Goal: Task Accomplishment & Management: Manage account settings

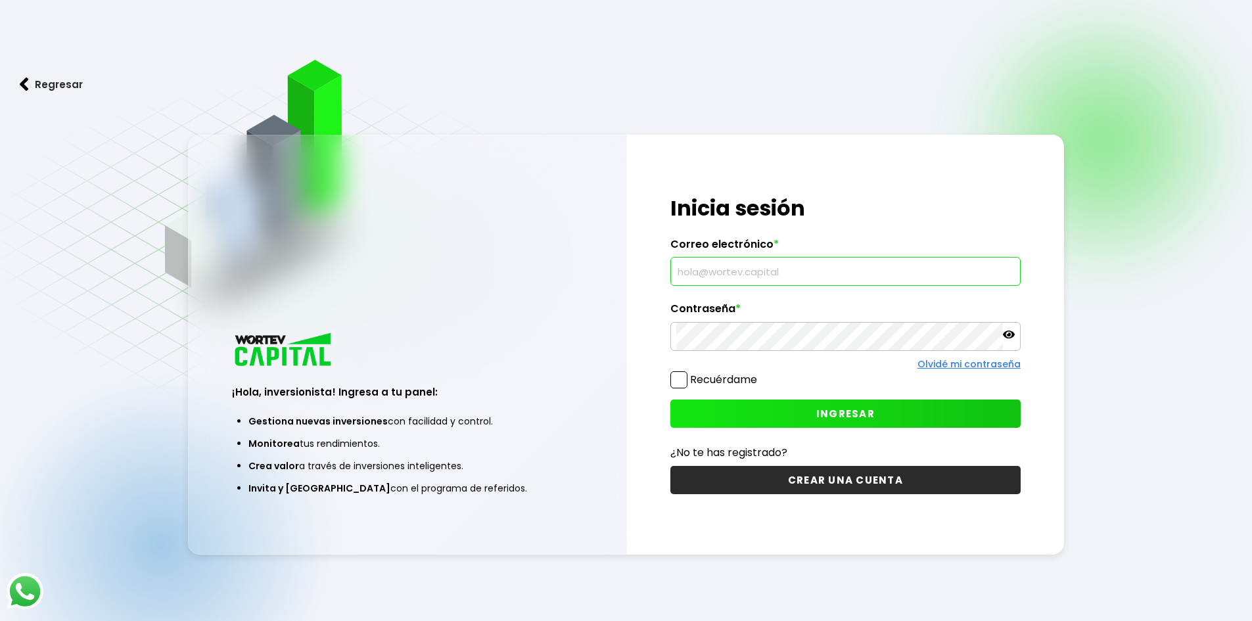
click at [801, 277] on input "text" at bounding box center [846, 272] width 339 height 28
type input "[EMAIL_ADDRESS][DOMAIN_NAME]"
click at [803, 410] on button "INGRESAR" at bounding box center [846, 414] width 350 height 28
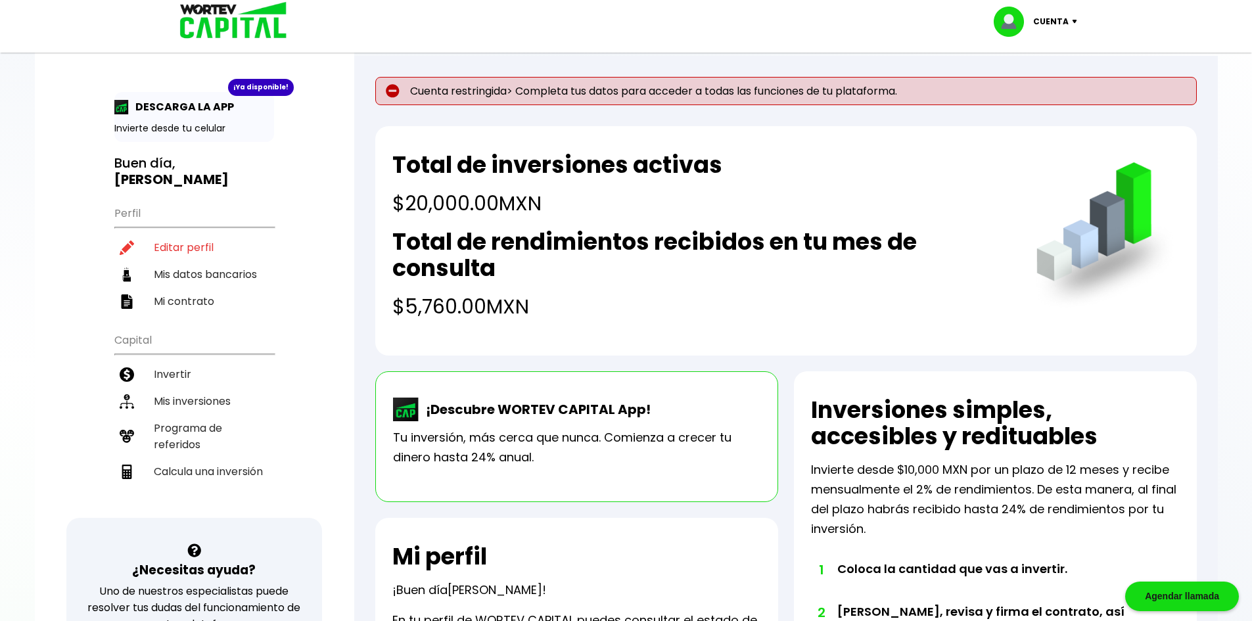
click at [379, 85] on p "Cuenta restringida> Completa tus datos para acceder a todas las funciones de tu…" at bounding box center [786, 91] width 822 height 28
click at [404, 103] on p "Cuenta restringida> Completa tus datos para acceder a todas las funciones de tu…" at bounding box center [786, 91] width 822 height 28
click at [398, 89] on img at bounding box center [393, 91] width 14 height 14
click at [901, 99] on p "Cuenta restringida> Completa tus datos para acceder a todas las funciones de tu…" at bounding box center [786, 91] width 822 height 28
click at [659, 103] on p "Cuenta restringida> Completa tus datos para acceder a todas las funciones de tu…" at bounding box center [786, 91] width 822 height 28
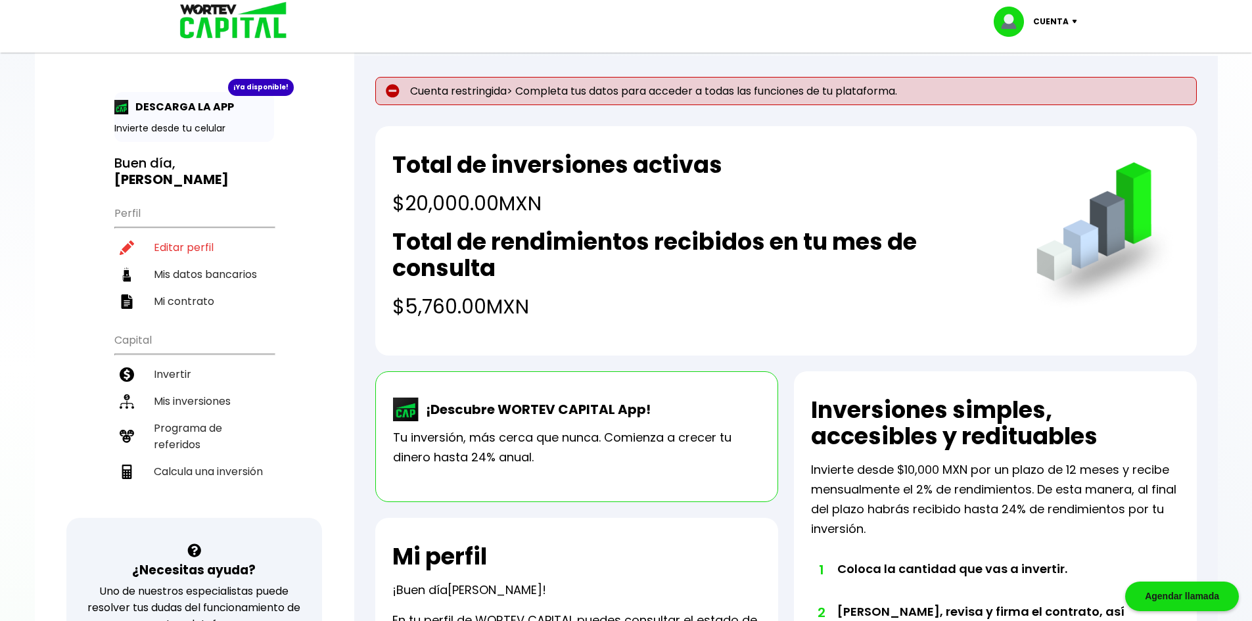
click at [451, 88] on p "Cuenta restringida> Completa tus datos para acceder a todas las funciones de tu…" at bounding box center [786, 91] width 822 height 28
click at [550, 95] on p "Cuenta restringida> Completa tus datos para acceder a todas las funciones de tu…" at bounding box center [786, 91] width 822 height 28
click at [204, 300] on li "Mi contrato" at bounding box center [194, 301] width 160 height 27
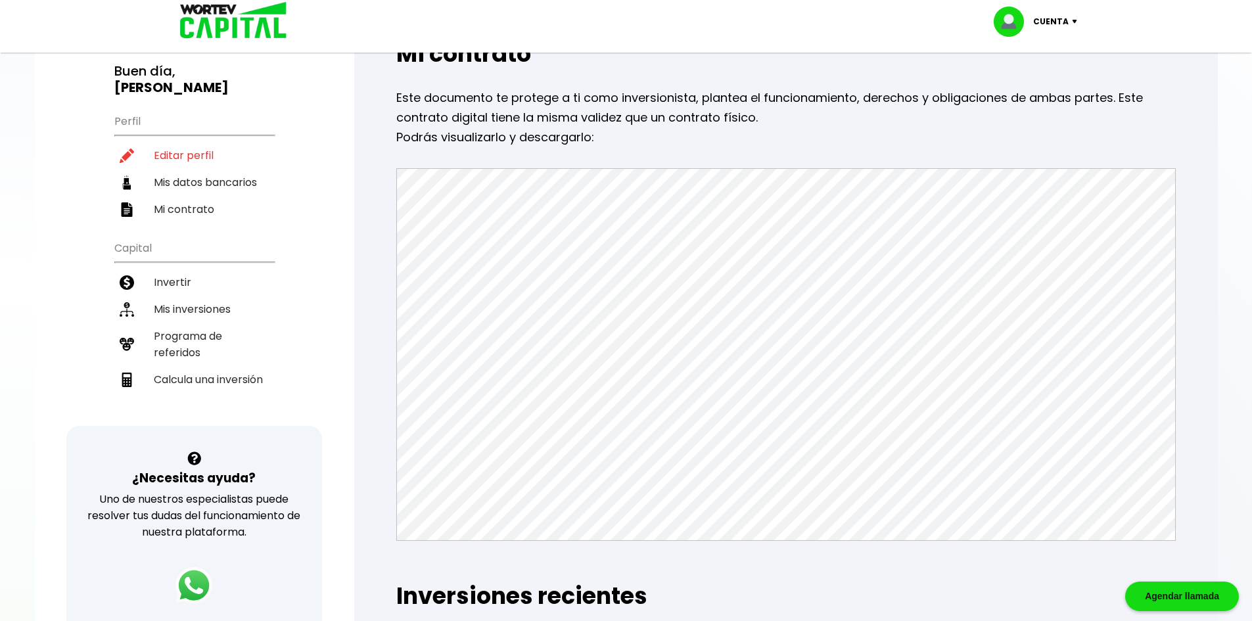
scroll to position [131, 0]
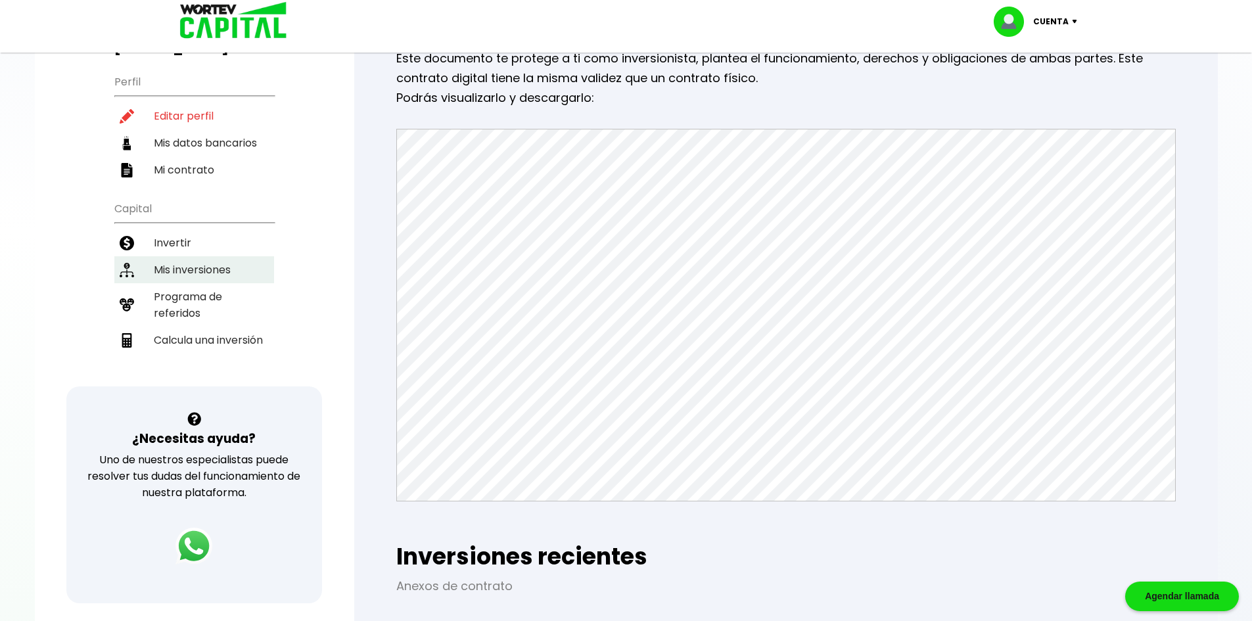
click at [182, 272] on li "Mis inversiones" at bounding box center [194, 269] width 160 height 27
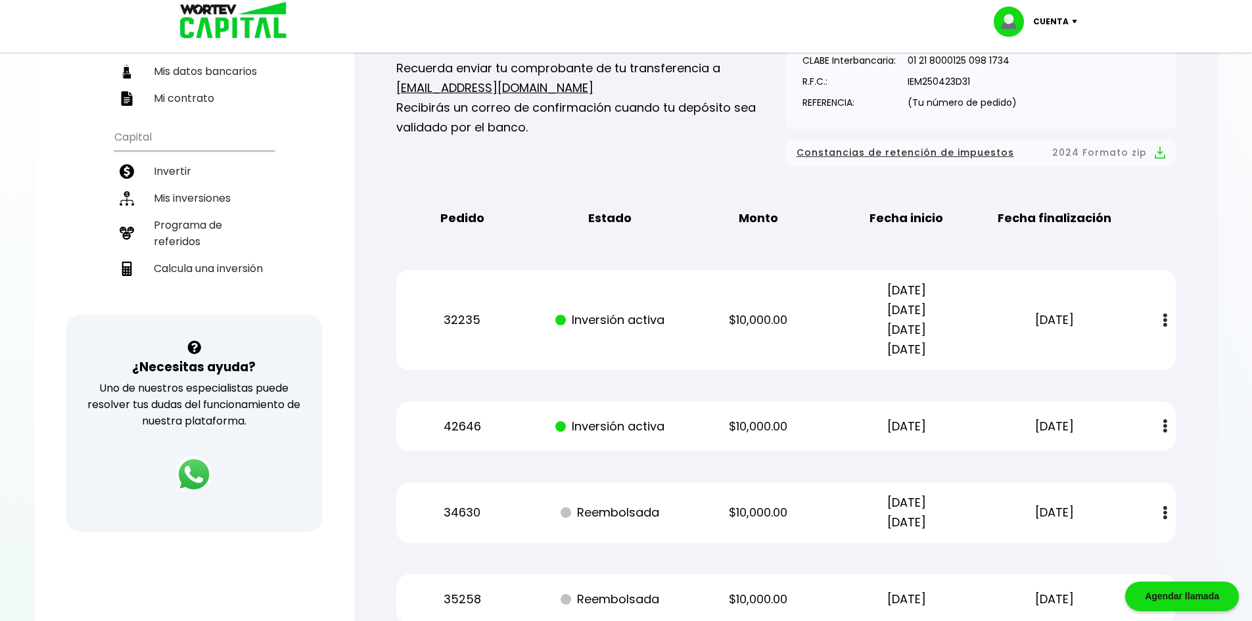
scroll to position [233, 0]
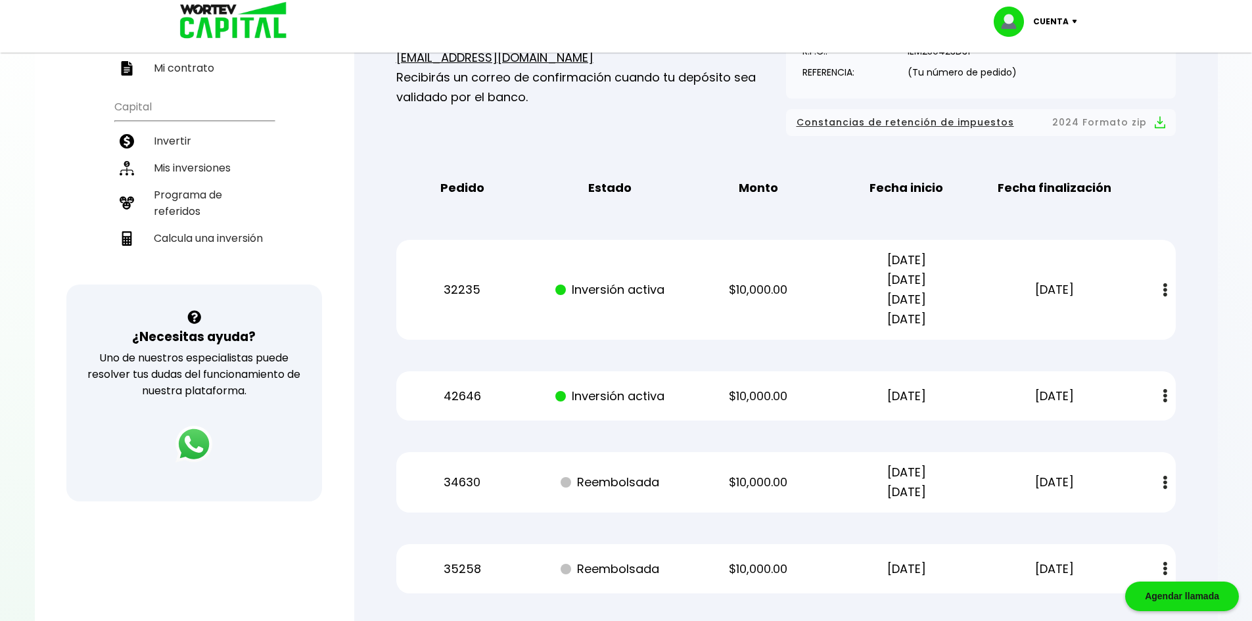
click at [667, 329] on div "32235 Inversión activa $10,000.00 [DATE] [DATE] [DATE] [DATE] [DATE] Estado de …" at bounding box center [786, 290] width 780 height 100
click at [472, 296] on p "32235" at bounding box center [462, 290] width 125 height 20
click at [882, 316] on p "[DATE] [DATE] [DATE] [DATE]" at bounding box center [906, 289] width 125 height 79
click at [464, 394] on p "42646" at bounding box center [462, 397] width 125 height 20
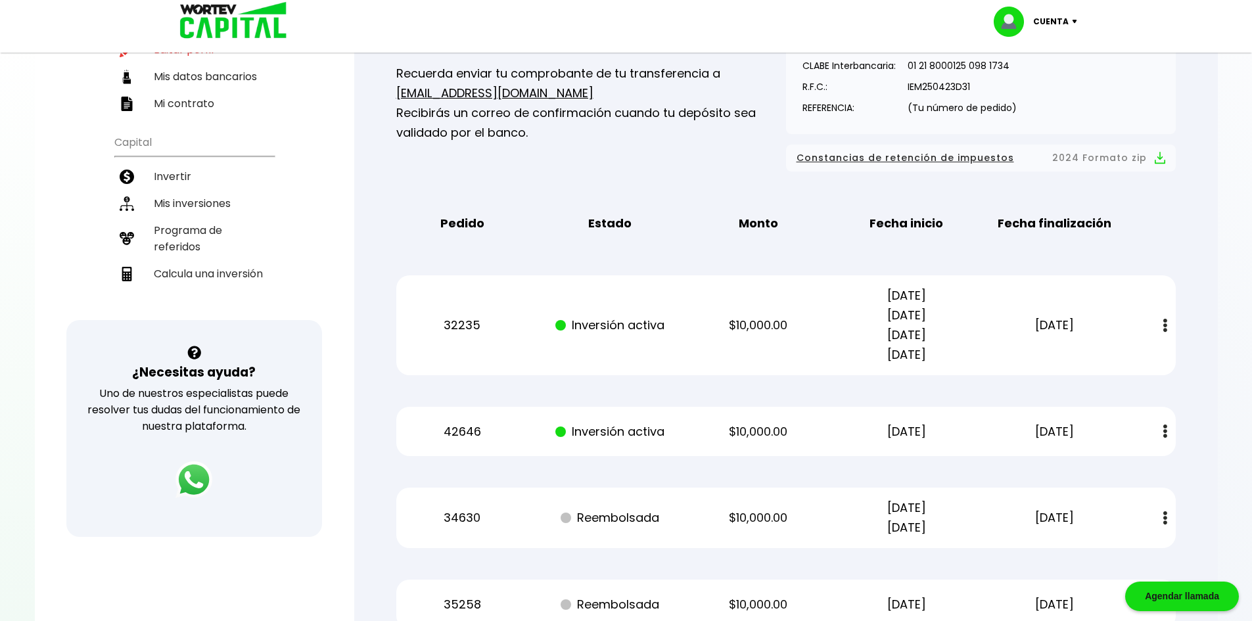
scroll to position [263, 0]
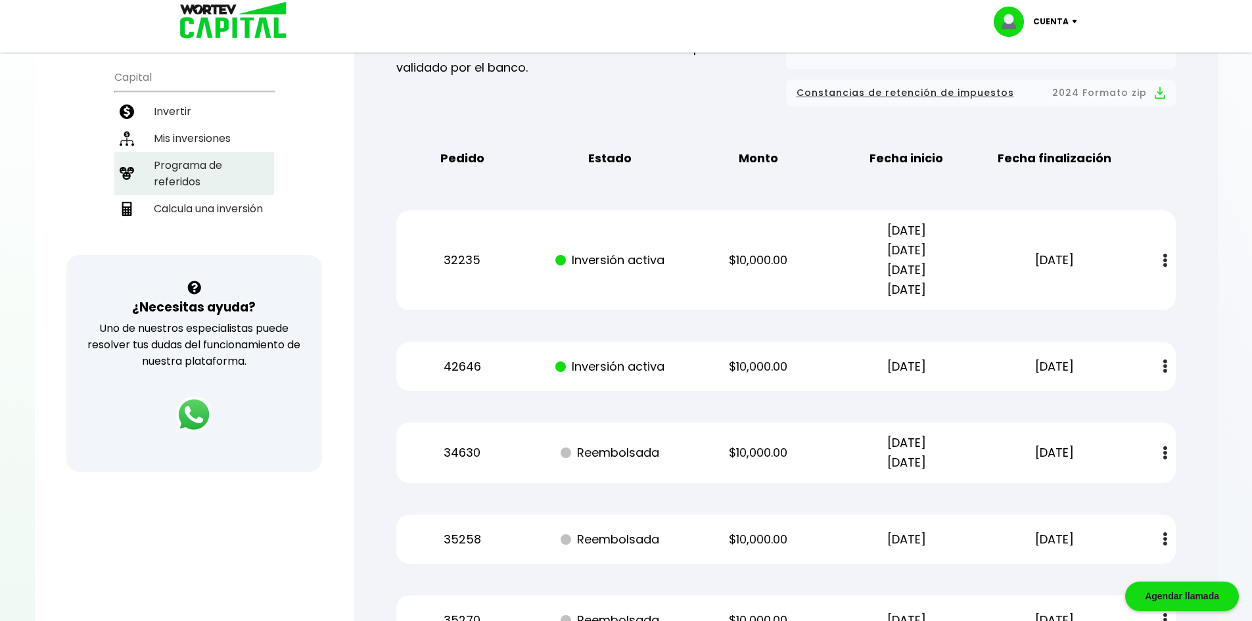
click at [190, 174] on li "Programa de referidos" at bounding box center [194, 173] width 160 height 43
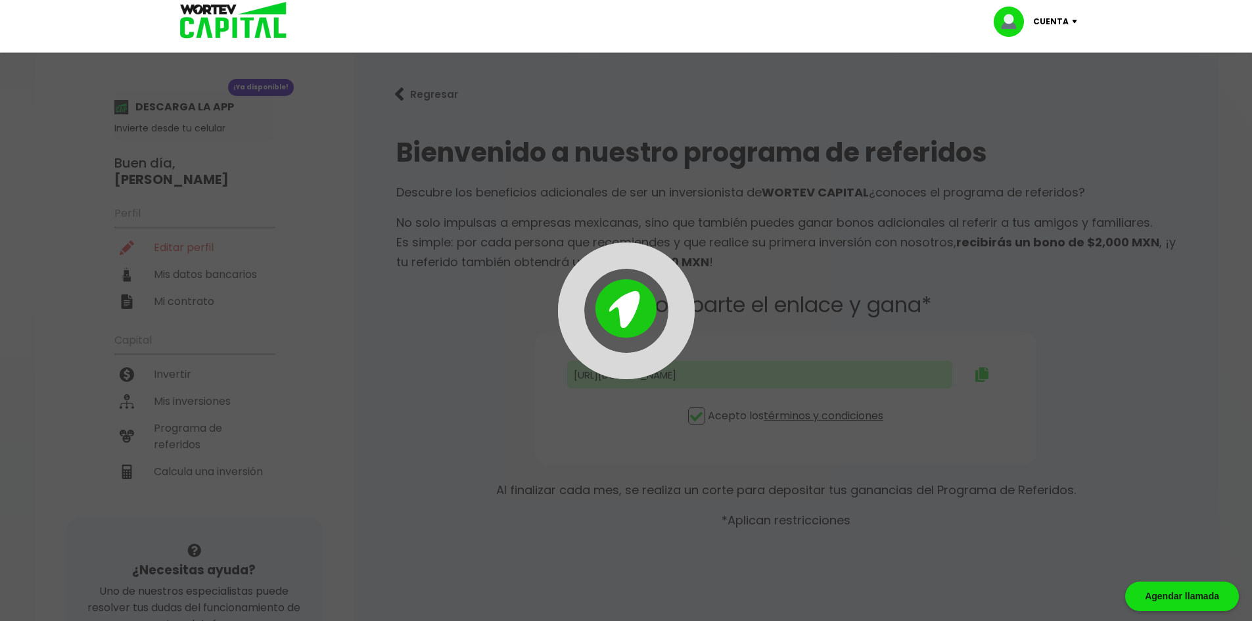
type input "[URL][DOMAIN_NAME]"
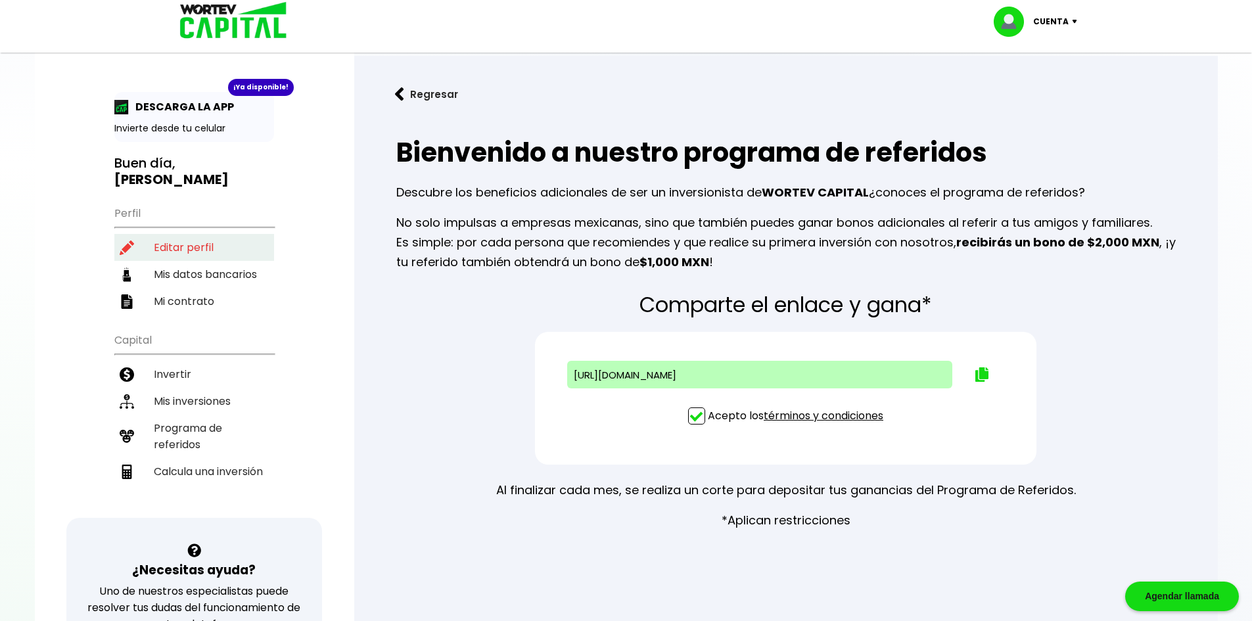
click at [176, 251] on li "Editar perfil" at bounding box center [194, 247] width 160 height 27
select select "Hombre"
select select "Licenciatura"
select select "MX"
select select "BBVA Bancomer"
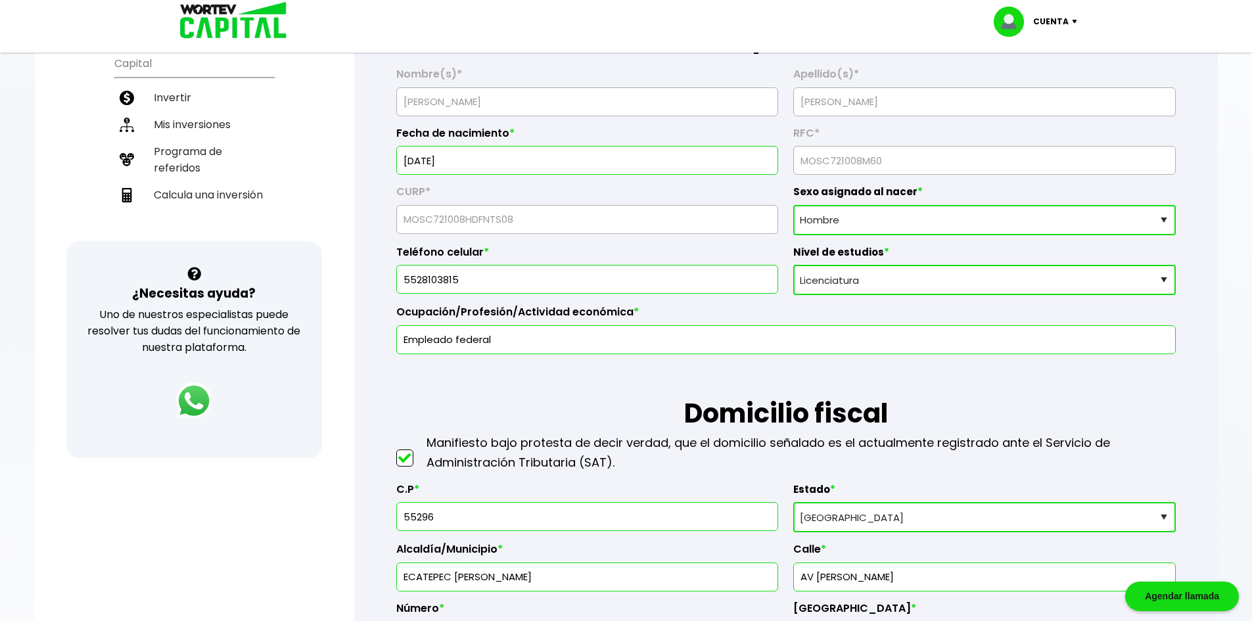
scroll to position [197, 0]
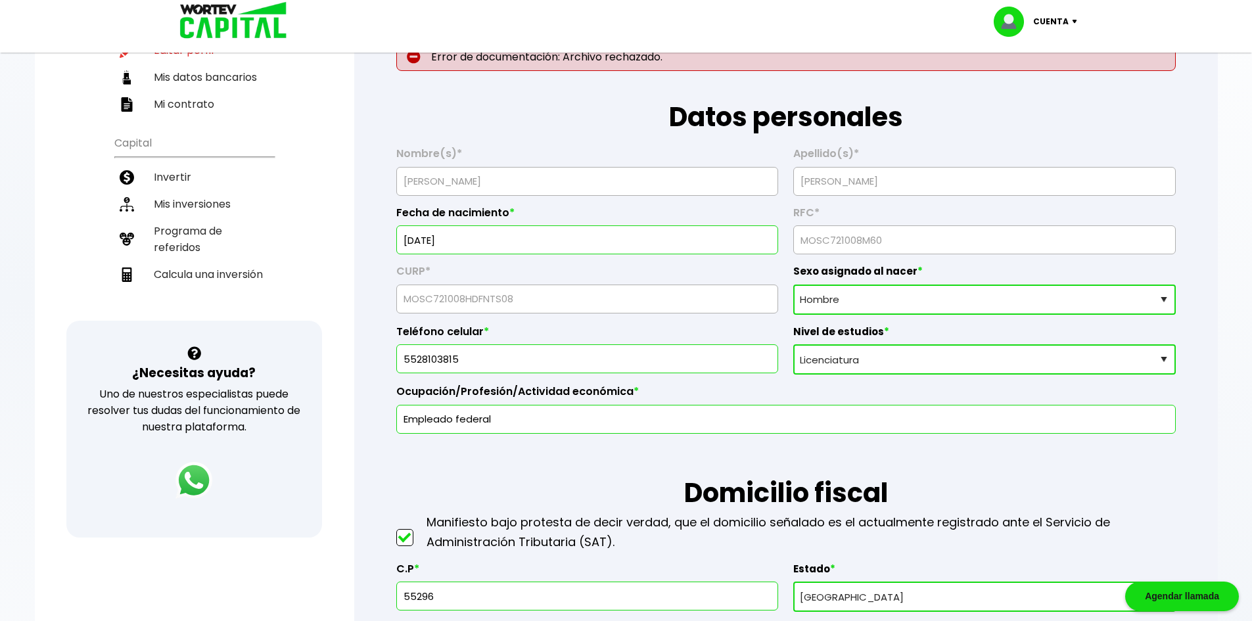
click at [491, 240] on input "[DATE]" at bounding box center [587, 240] width 370 height 28
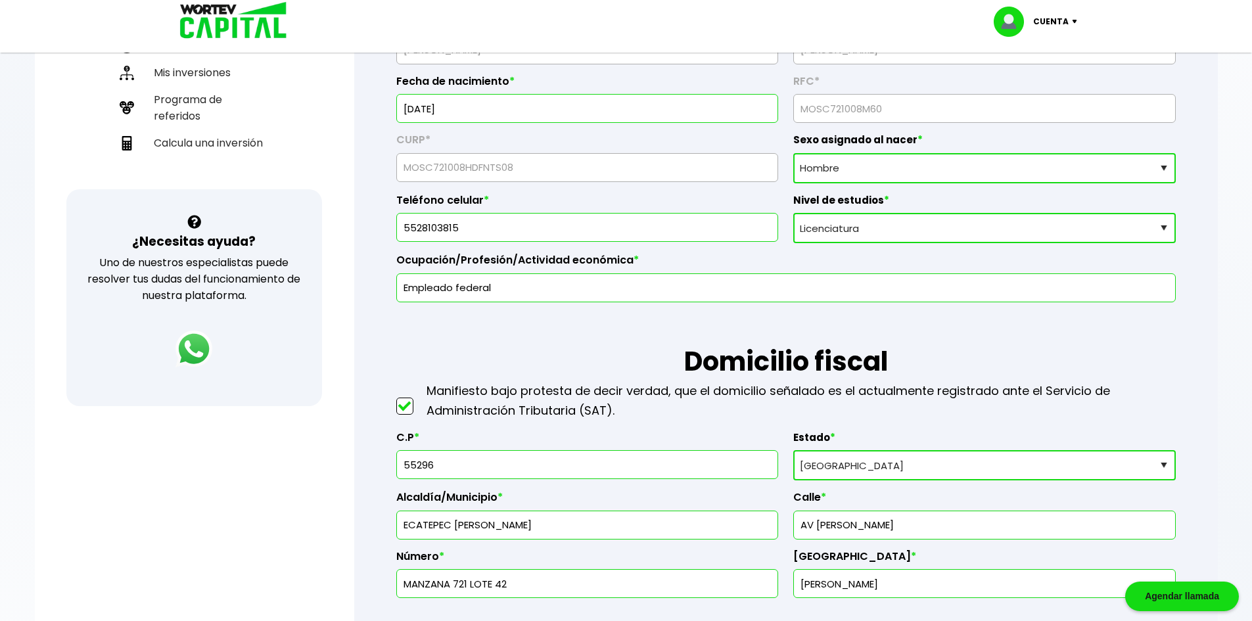
scroll to position [0, 0]
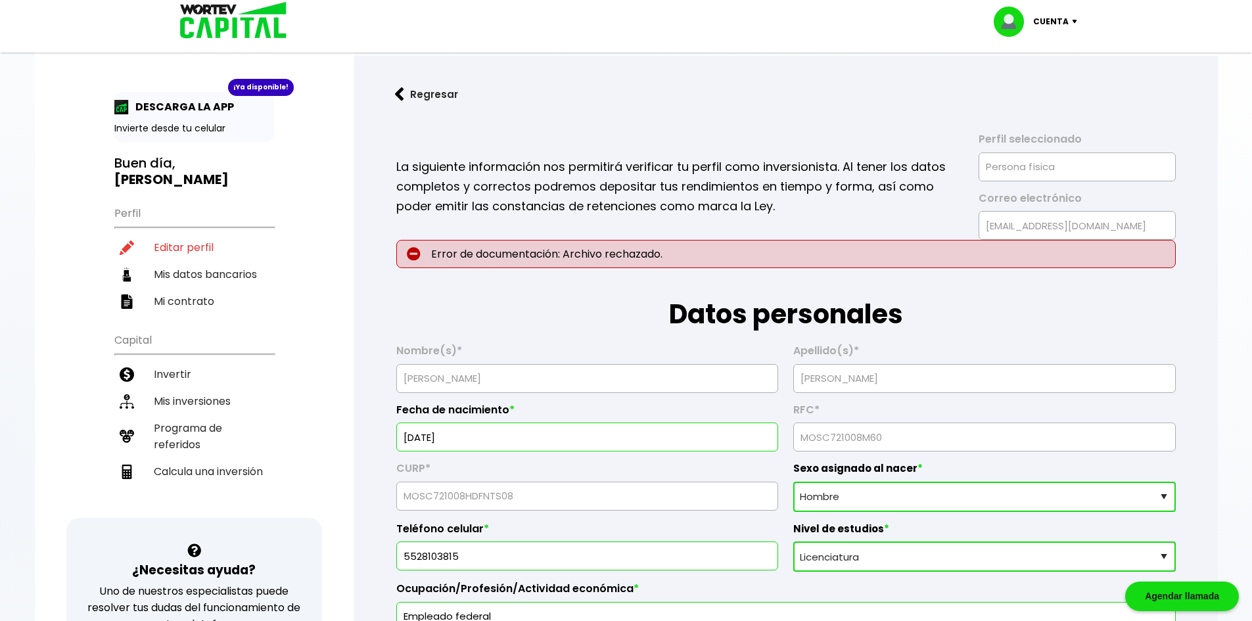
click at [1072, 24] on div "Cuenta" at bounding box center [1040, 22] width 93 height 30
click at [1055, 82] on li "Cerrar sesión" at bounding box center [1037, 87] width 105 height 27
